Goal: Check status: Check status

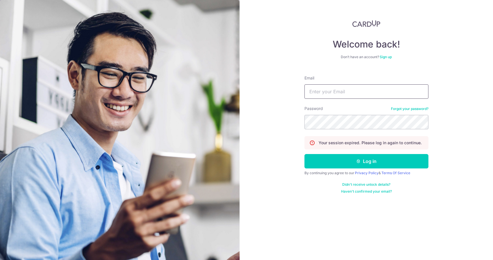
click at [362, 97] on input "Email" at bounding box center [366, 91] width 124 height 14
type input "[EMAIL_ADDRESS][DOMAIN_NAME]"
click at [304, 154] on button "Log in" at bounding box center [366, 161] width 124 height 14
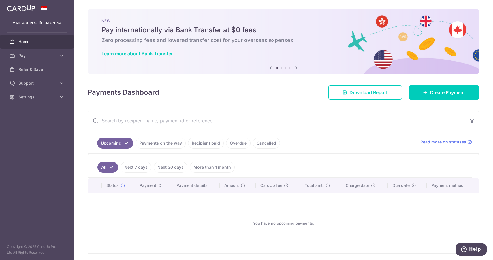
click at [163, 143] on link "Payments on the way" at bounding box center [160, 143] width 50 height 11
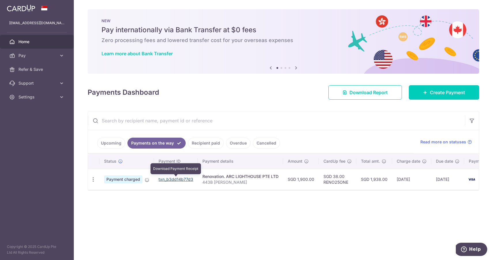
click at [180, 178] on link "txn_b3dd14b77d3" at bounding box center [175, 179] width 35 height 5
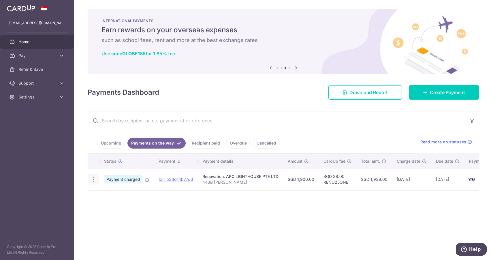
click at [93, 179] on icon "button" at bounding box center [93, 180] width 6 height 6
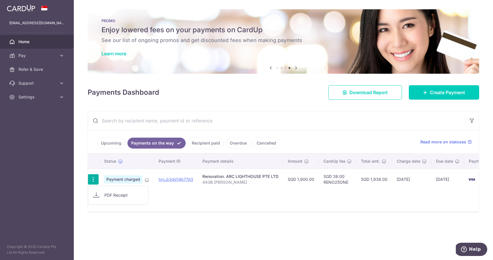
click at [107, 195] on span "PDF Receipt" at bounding box center [123, 195] width 39 height 6
